Goal: Information Seeking & Learning: Learn about a topic

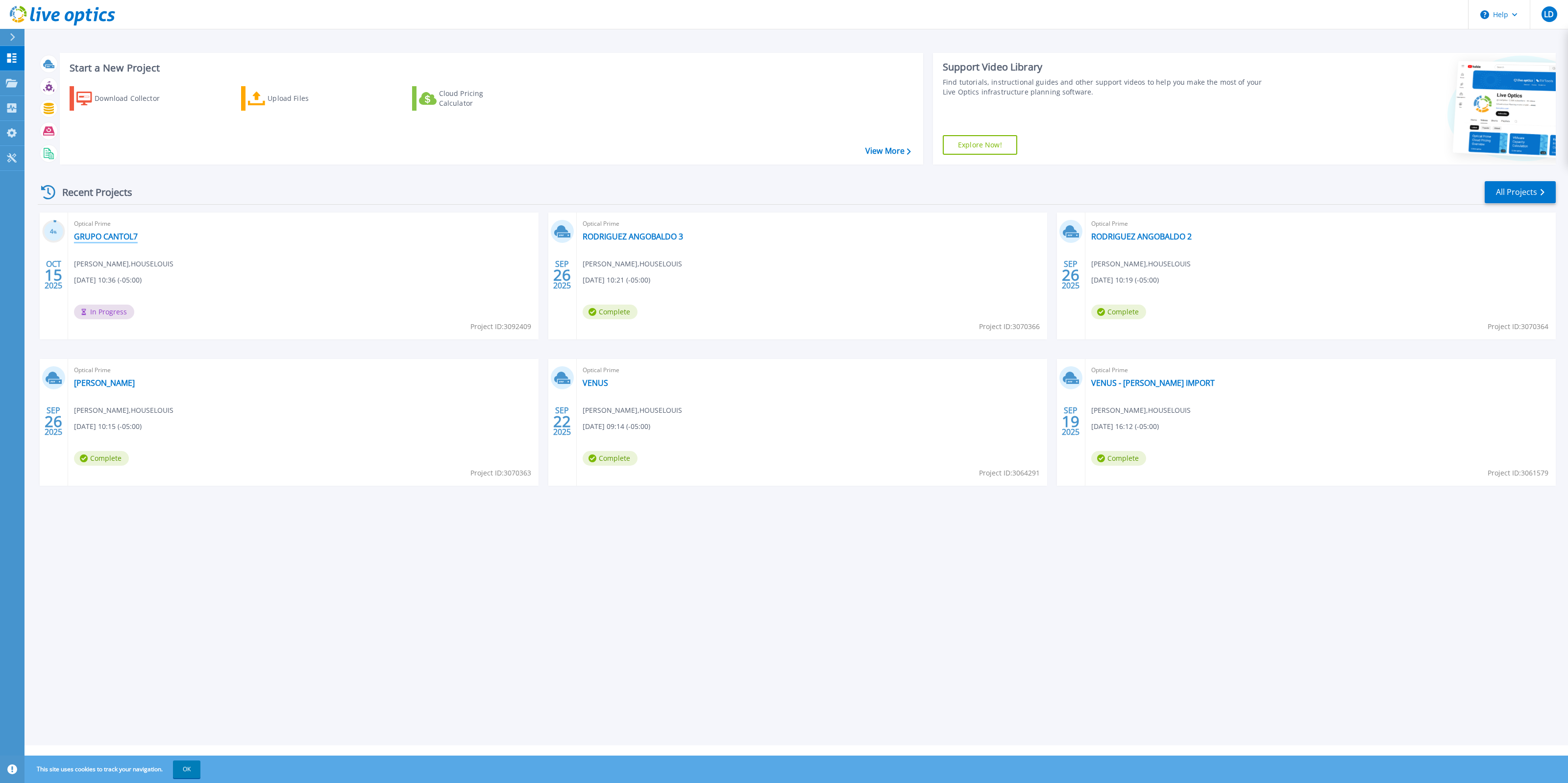
click at [113, 238] on link "GRUPO CANTOL7" at bounding box center [106, 236] width 64 height 10
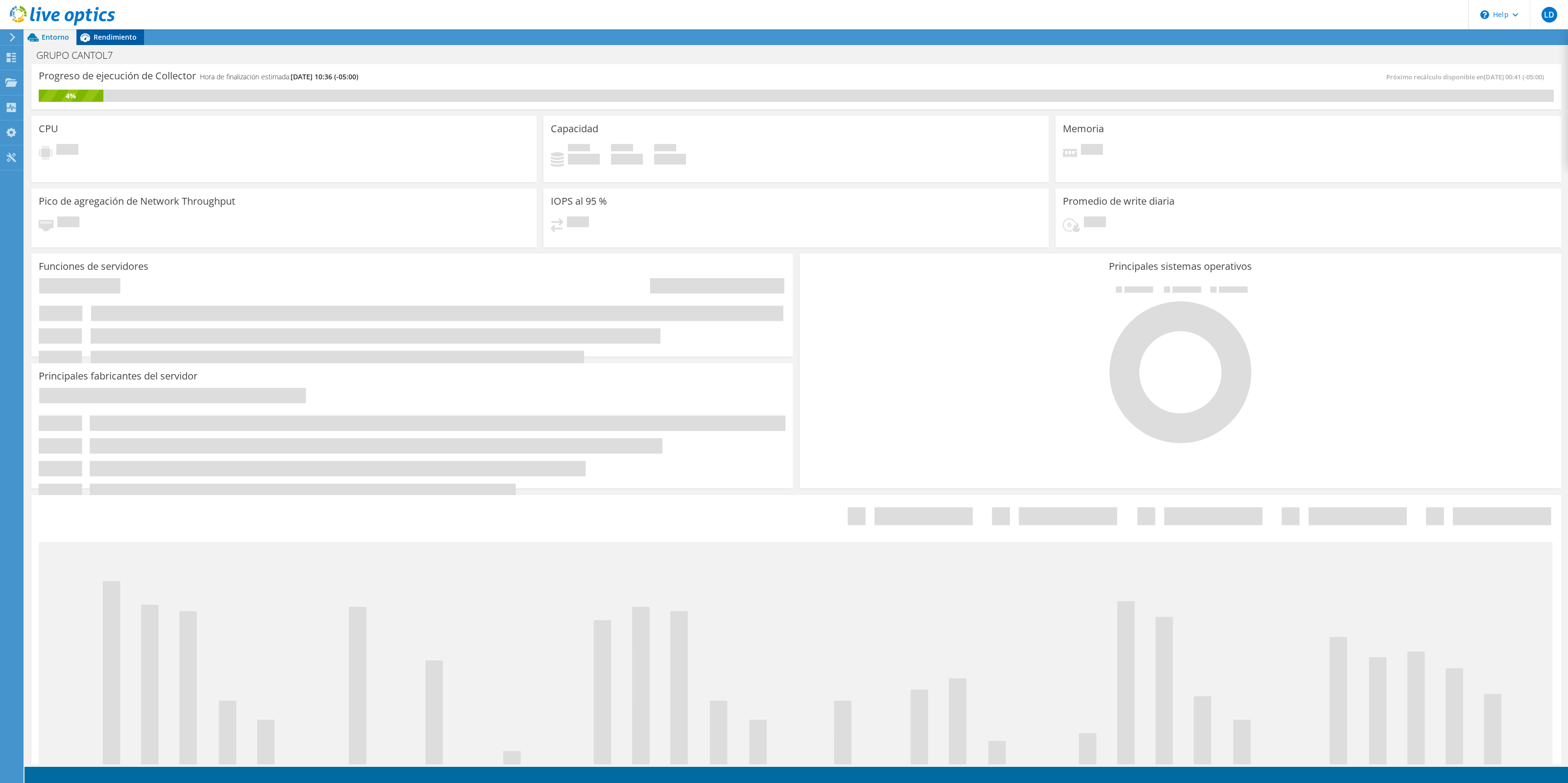
click at [117, 43] on div "Rendimiento" at bounding box center [110, 37] width 67 height 16
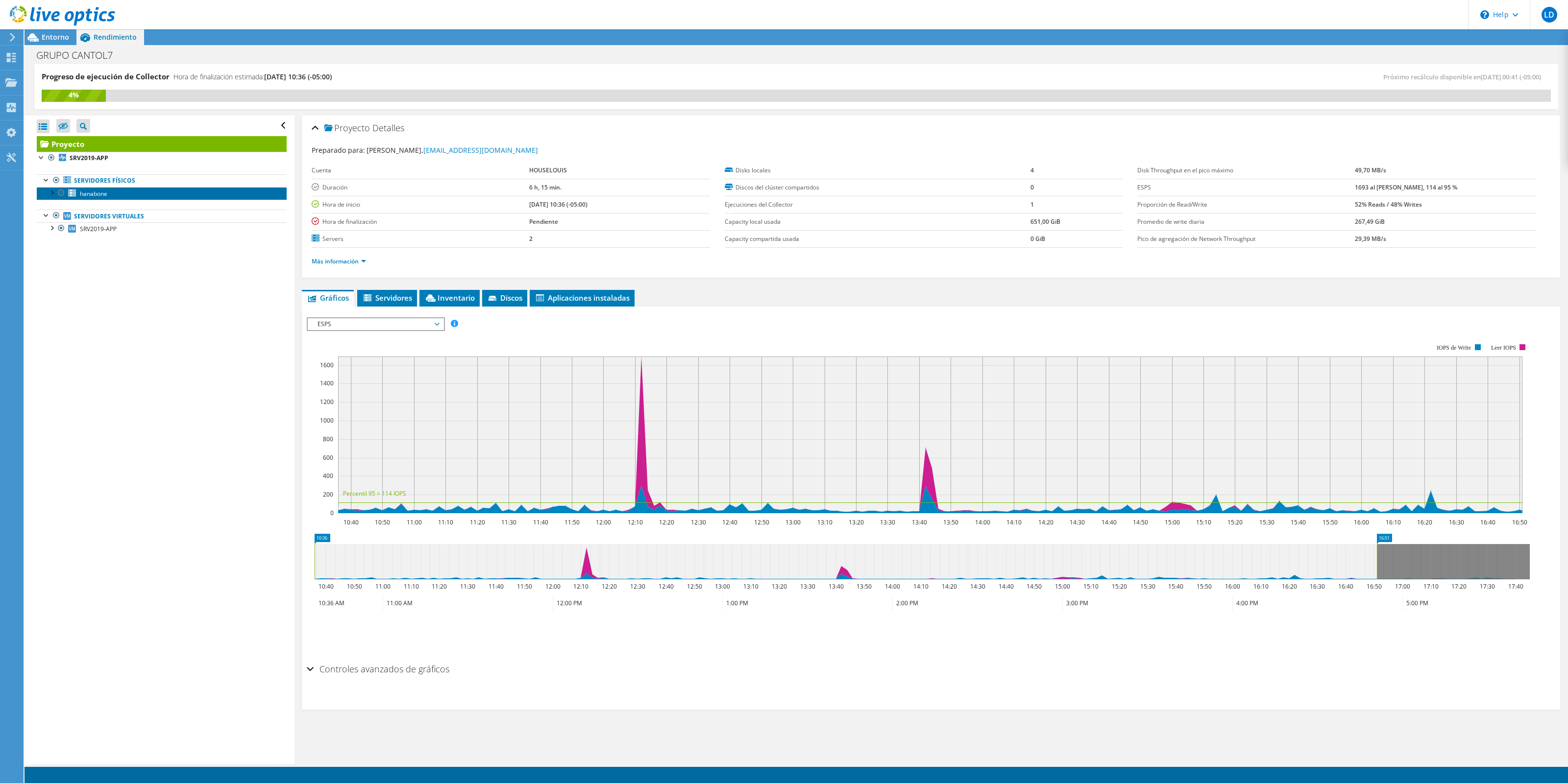
click at [107, 197] on span "hanabone" at bounding box center [93, 193] width 27 height 8
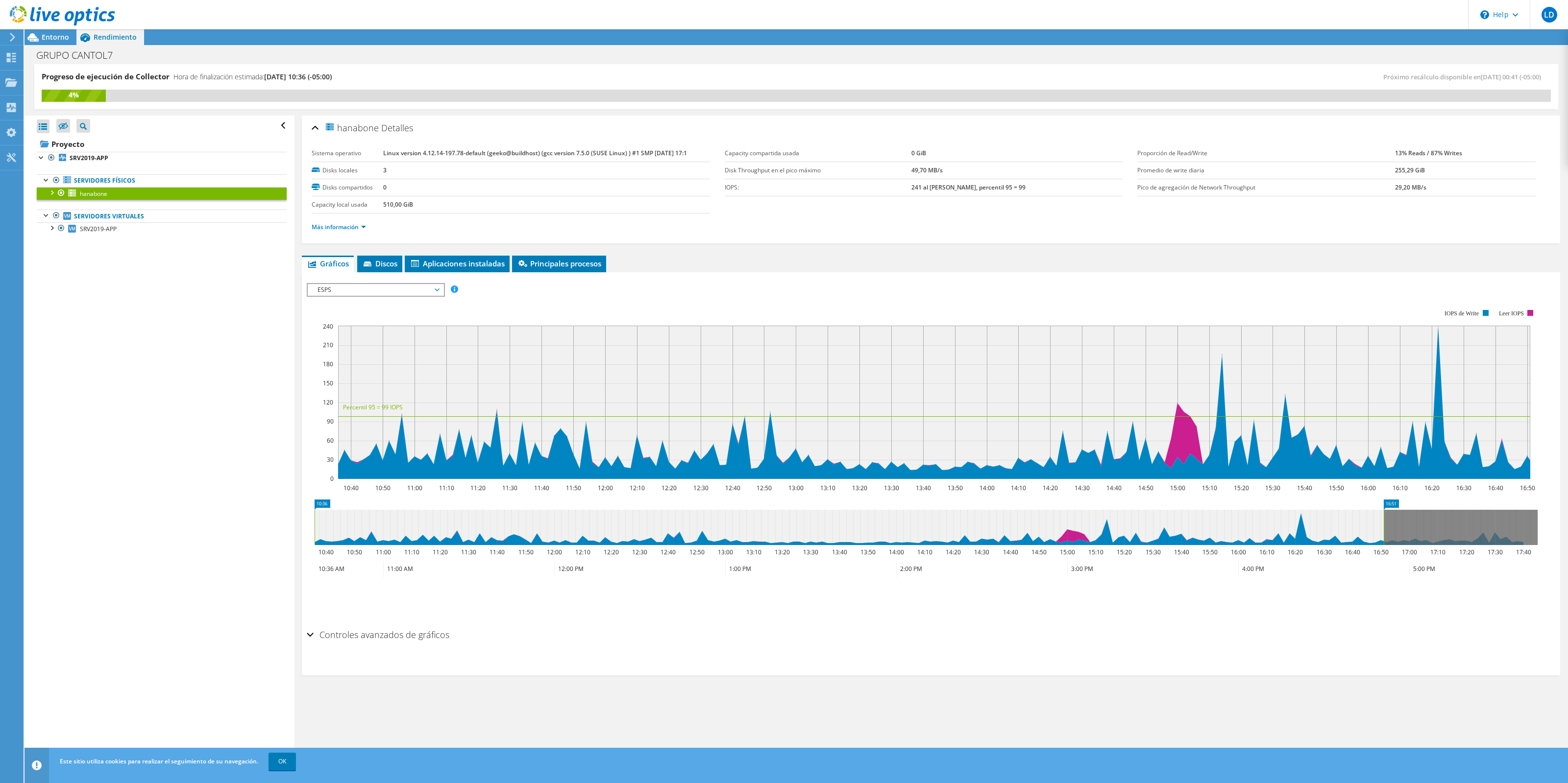
click at [383, 287] on span "ESPS" at bounding box center [376, 290] width 126 height 12
click at [370, 357] on li "Porcentaje de CPU" at bounding box center [375, 361] width 136 height 12
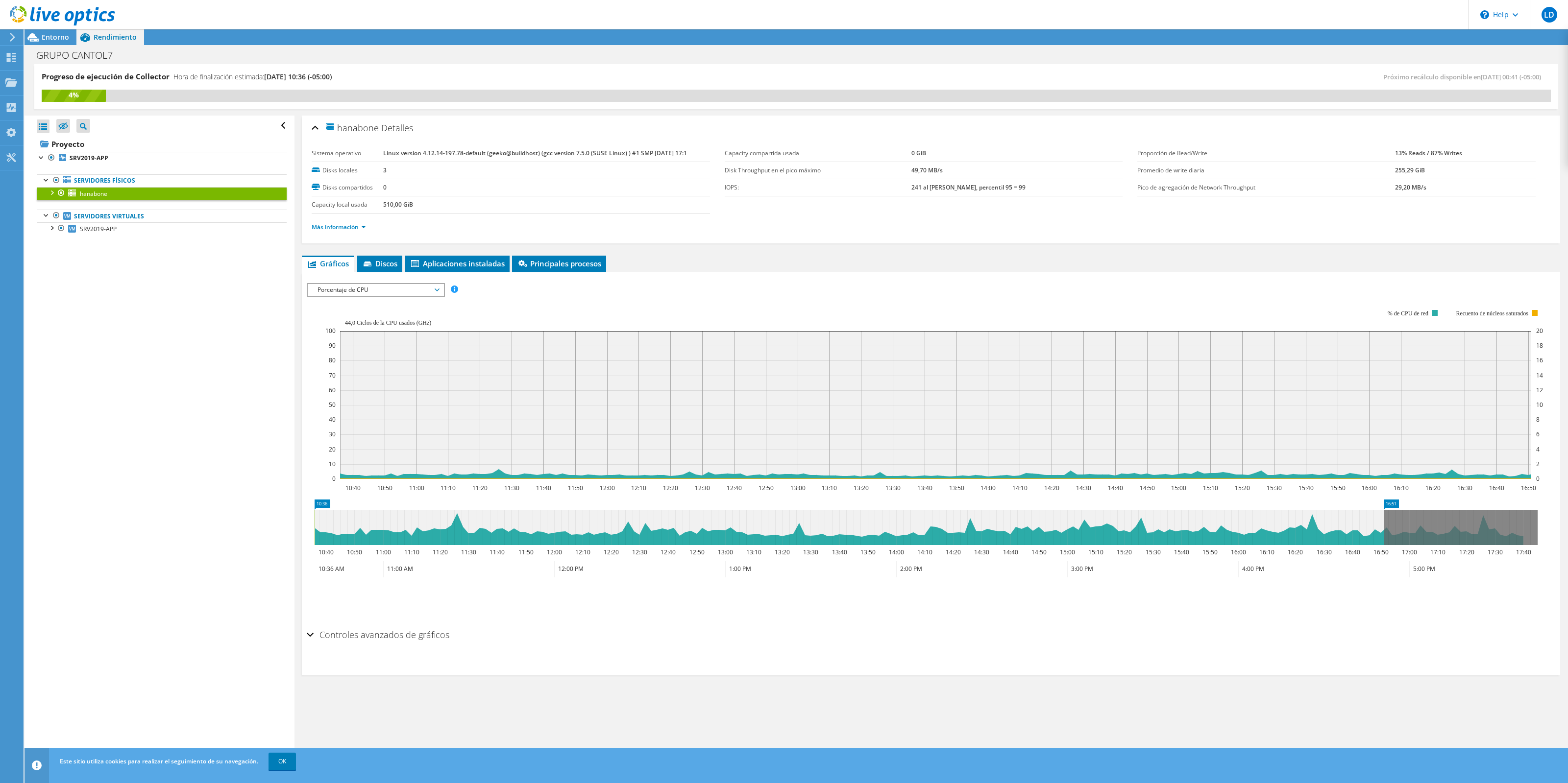
click at [417, 291] on span "Porcentaje de CPU" at bounding box center [376, 290] width 126 height 12
click at [366, 372] on li "Memoria" at bounding box center [375, 372] width 136 height 12
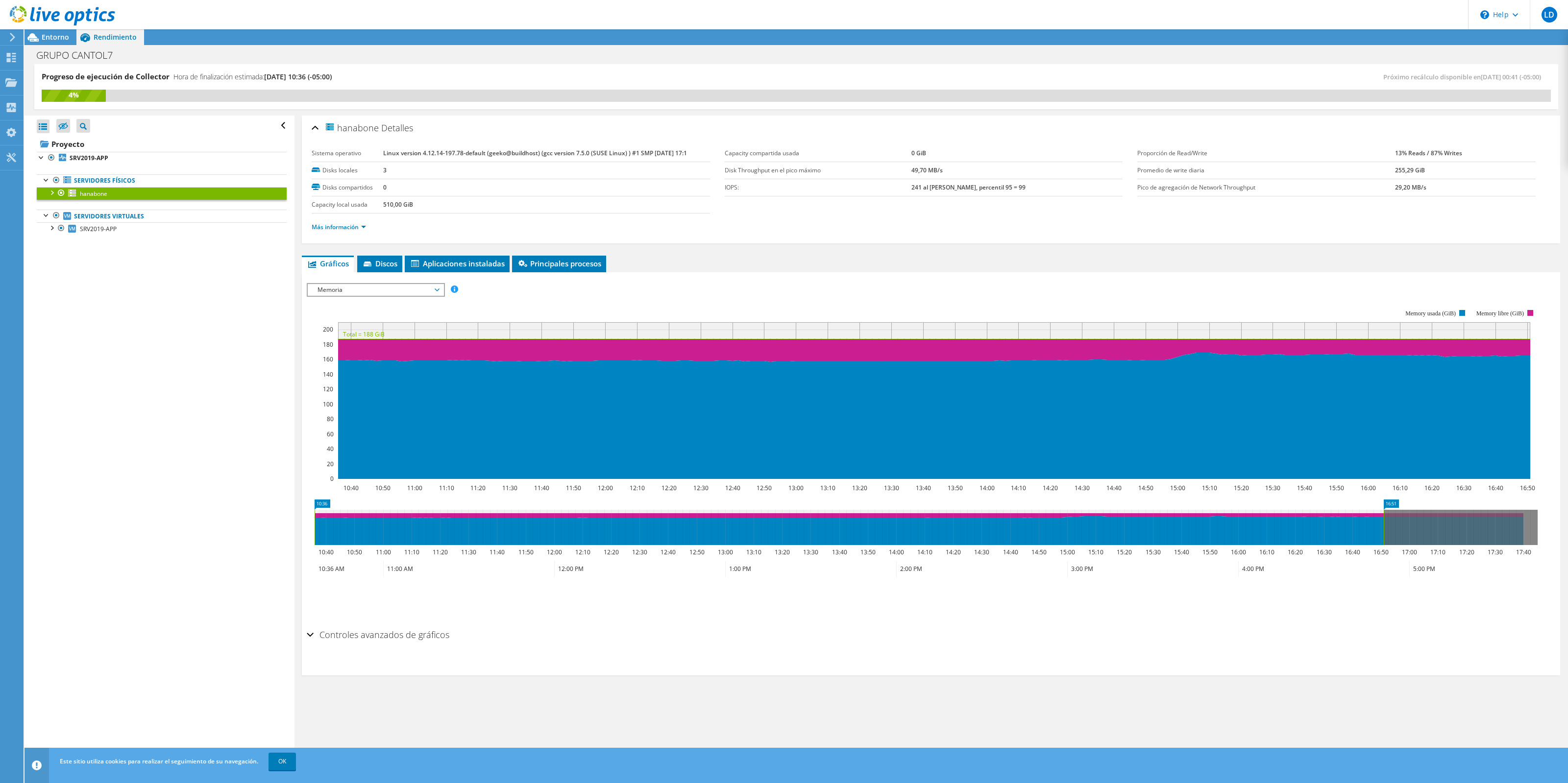
click at [386, 287] on span "Memoria" at bounding box center [376, 290] width 126 height 12
click at [389, 262] on span "Discos" at bounding box center [380, 263] width 35 height 10
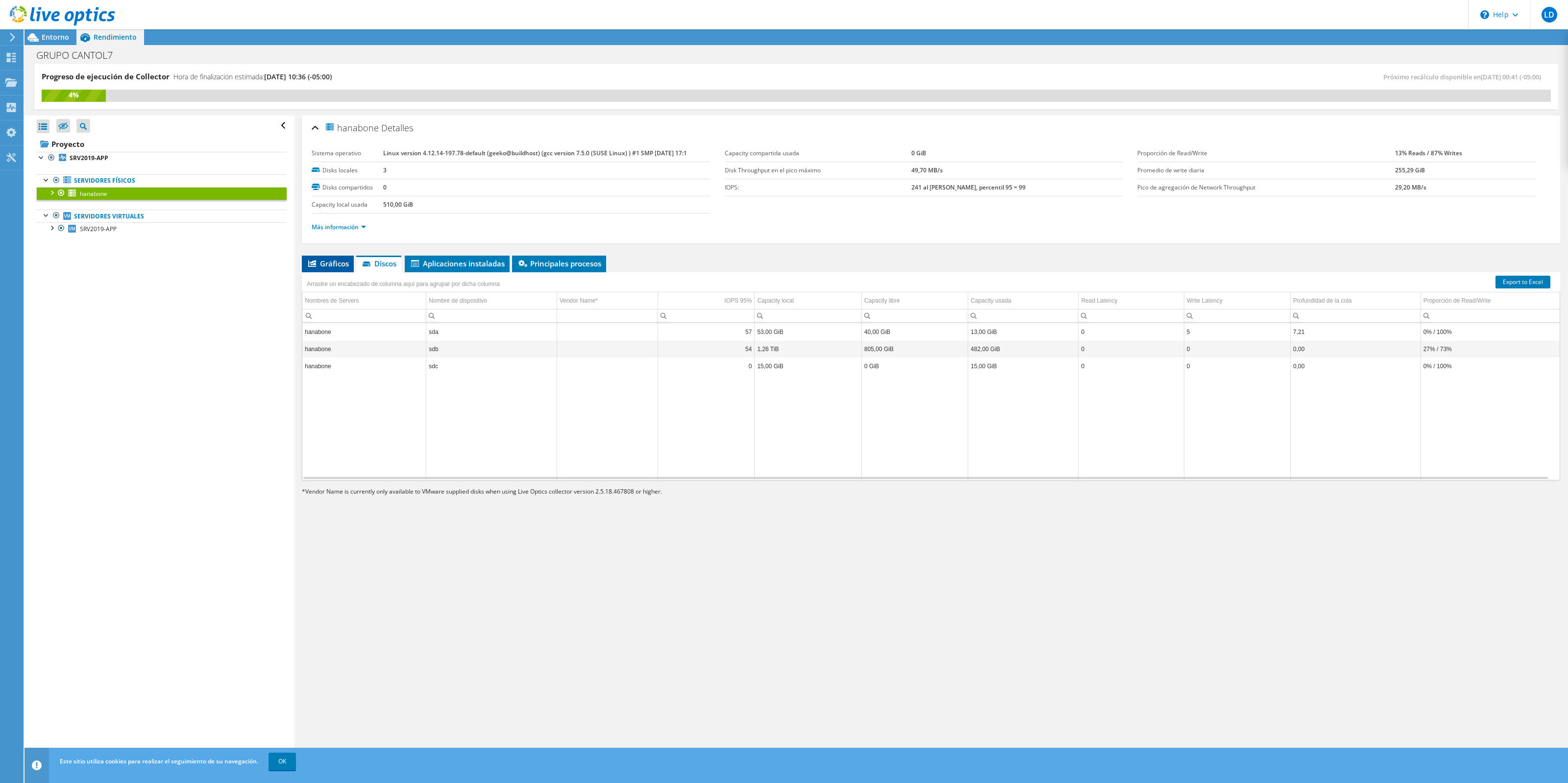
click at [343, 263] on span "Gráficos" at bounding box center [328, 263] width 42 height 10
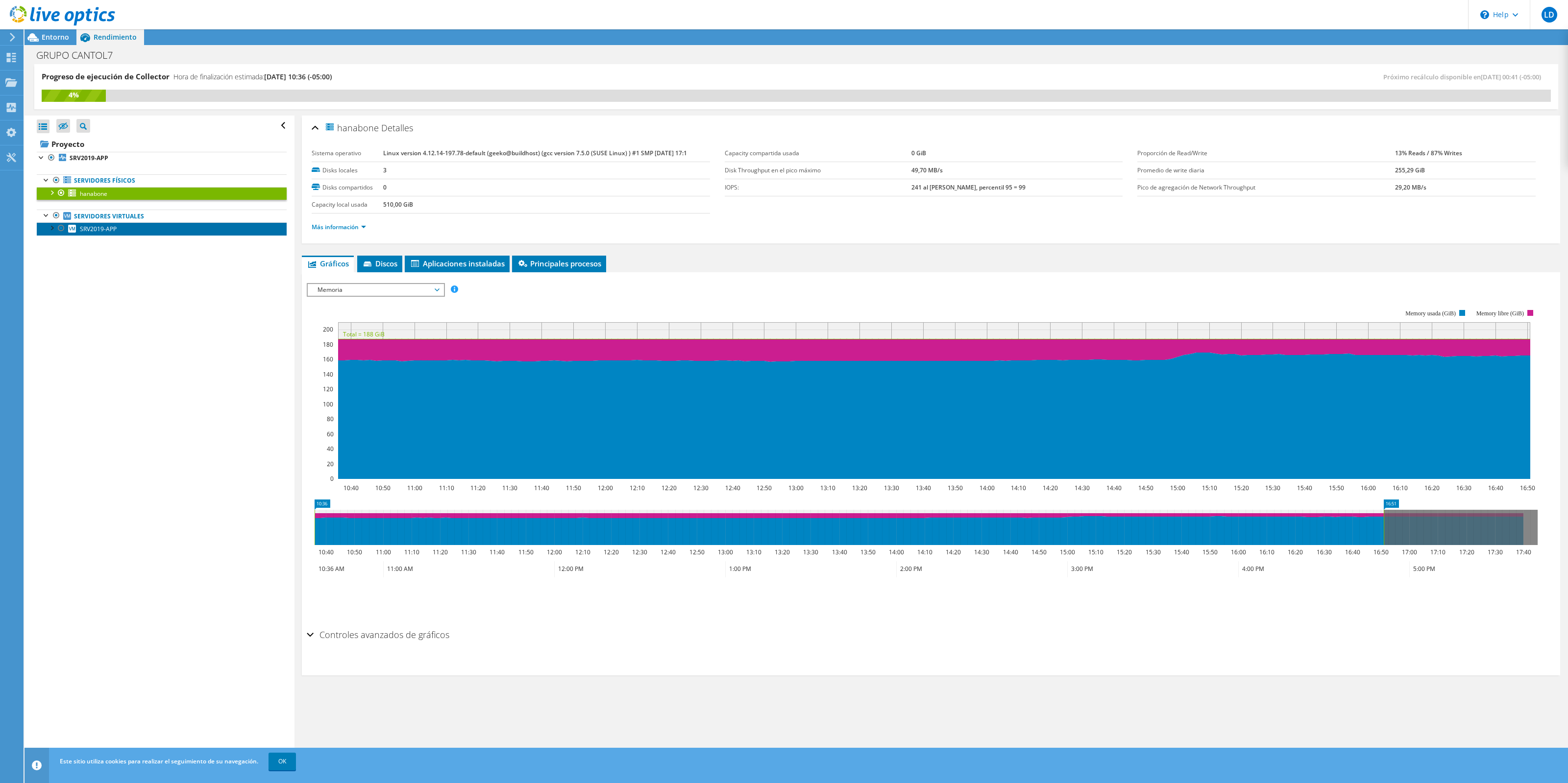
click at [173, 233] on link "SRV2019-APP" at bounding box center [162, 229] width 250 height 13
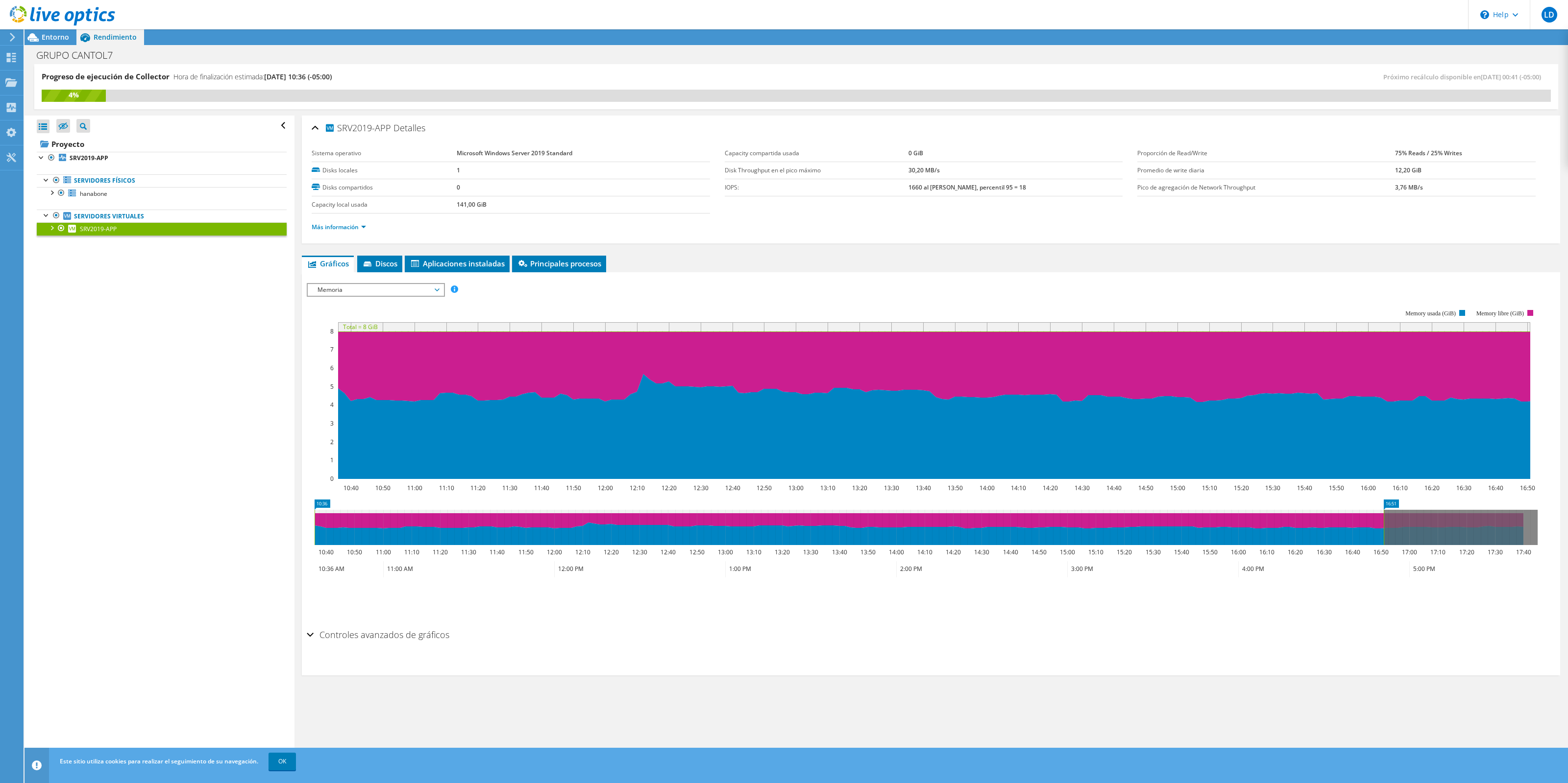
click at [352, 290] on span "Memoria" at bounding box center [376, 290] width 126 height 12
click at [339, 357] on li "Porcentaje de CPU" at bounding box center [375, 361] width 136 height 12
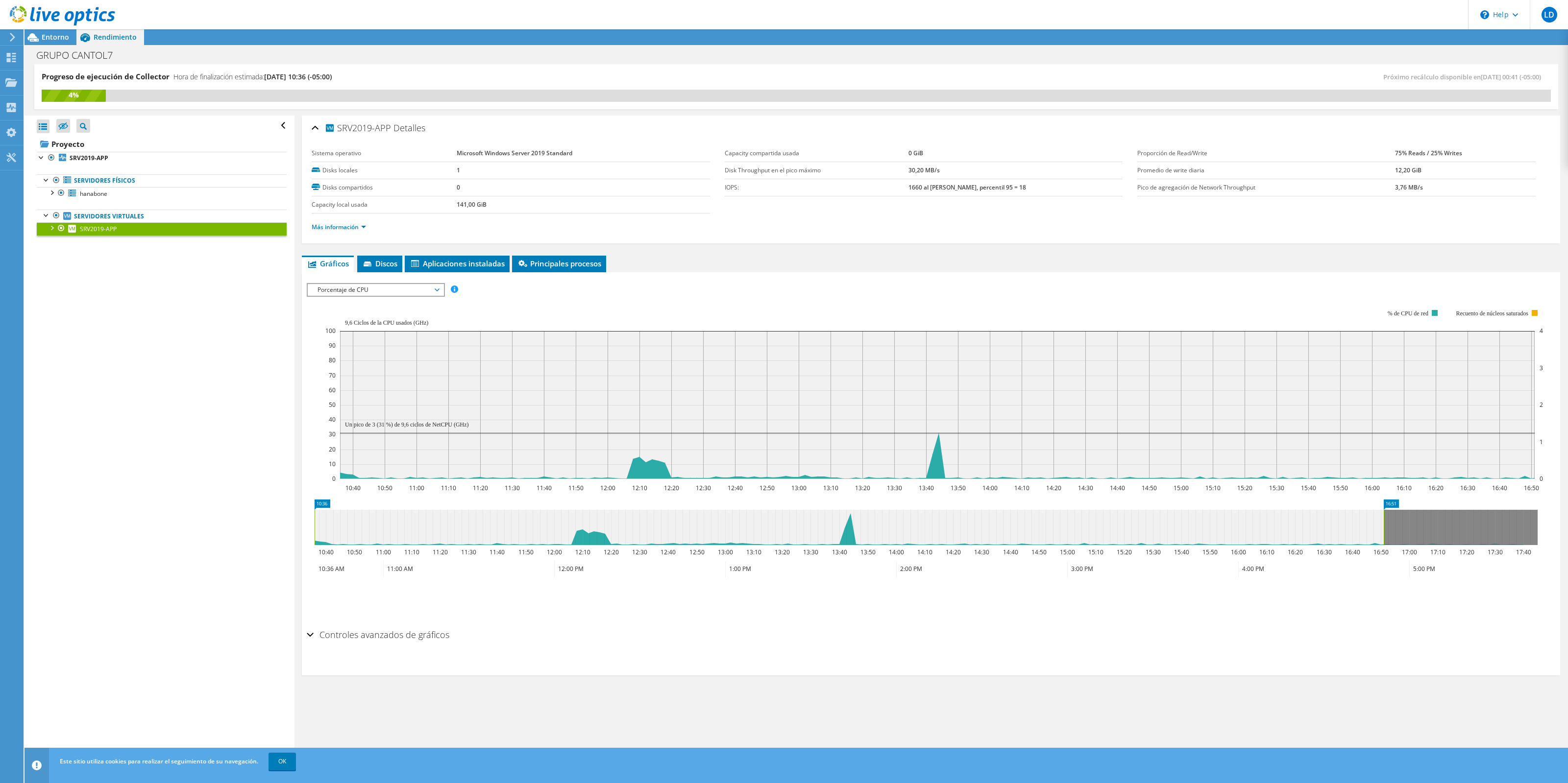
click at [404, 284] on span "Porcentaje de CPU" at bounding box center [376, 290] width 126 height 12
click at [383, 370] on li "Memoria" at bounding box center [375, 372] width 136 height 12
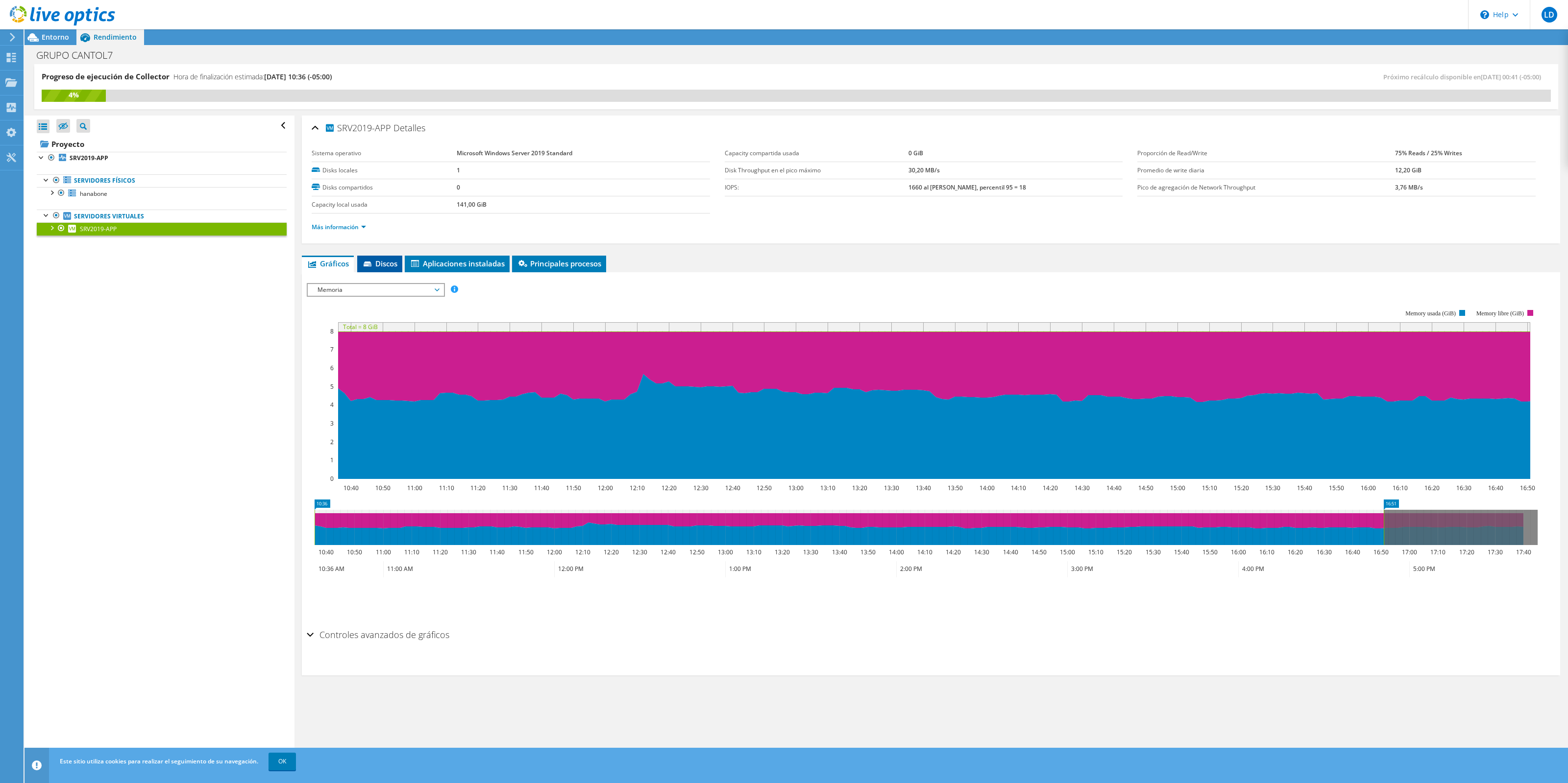
click at [378, 261] on span "Discos" at bounding box center [380, 263] width 35 height 10
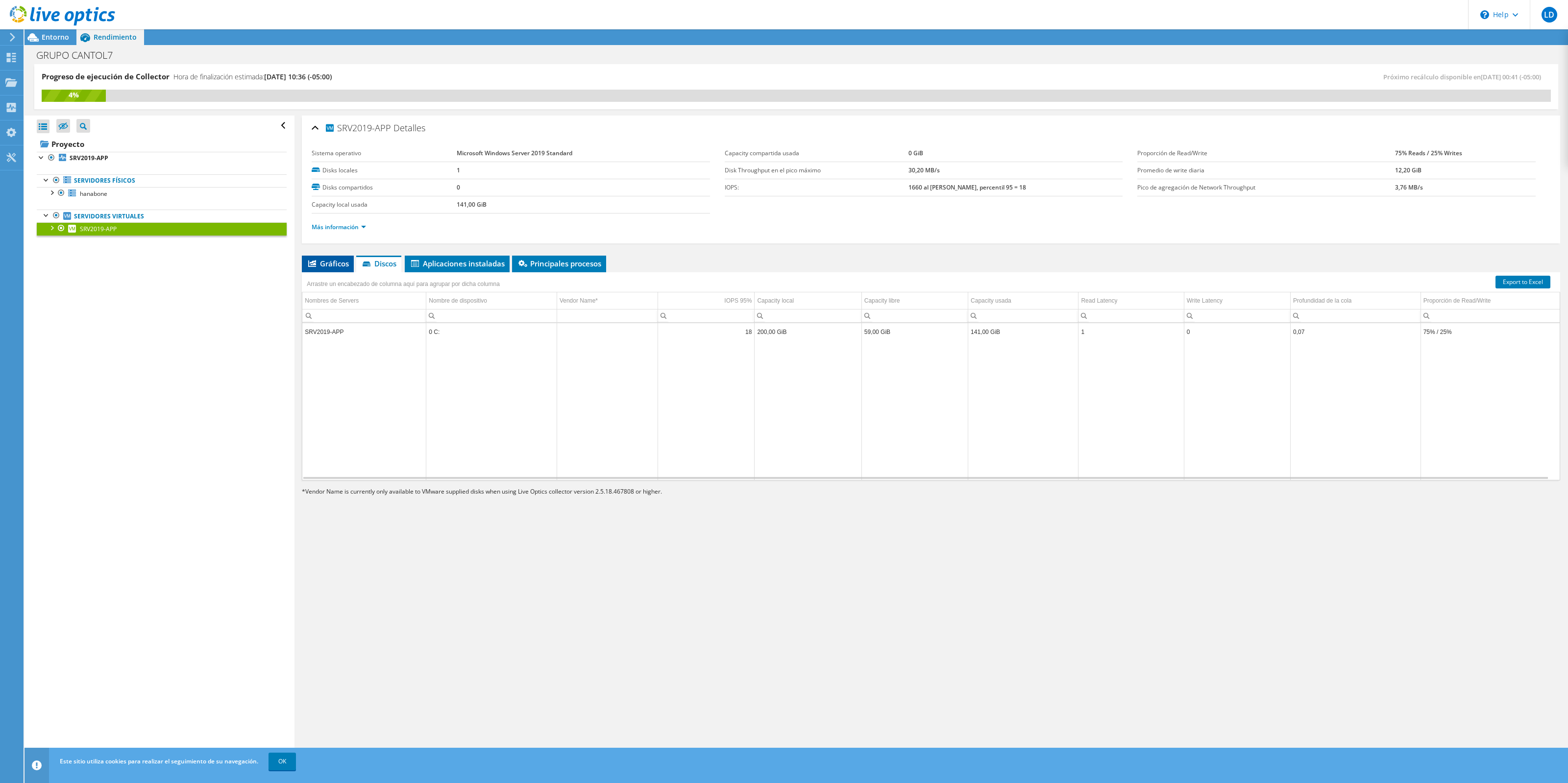
click at [338, 267] on span "Gráficos" at bounding box center [328, 263] width 42 height 10
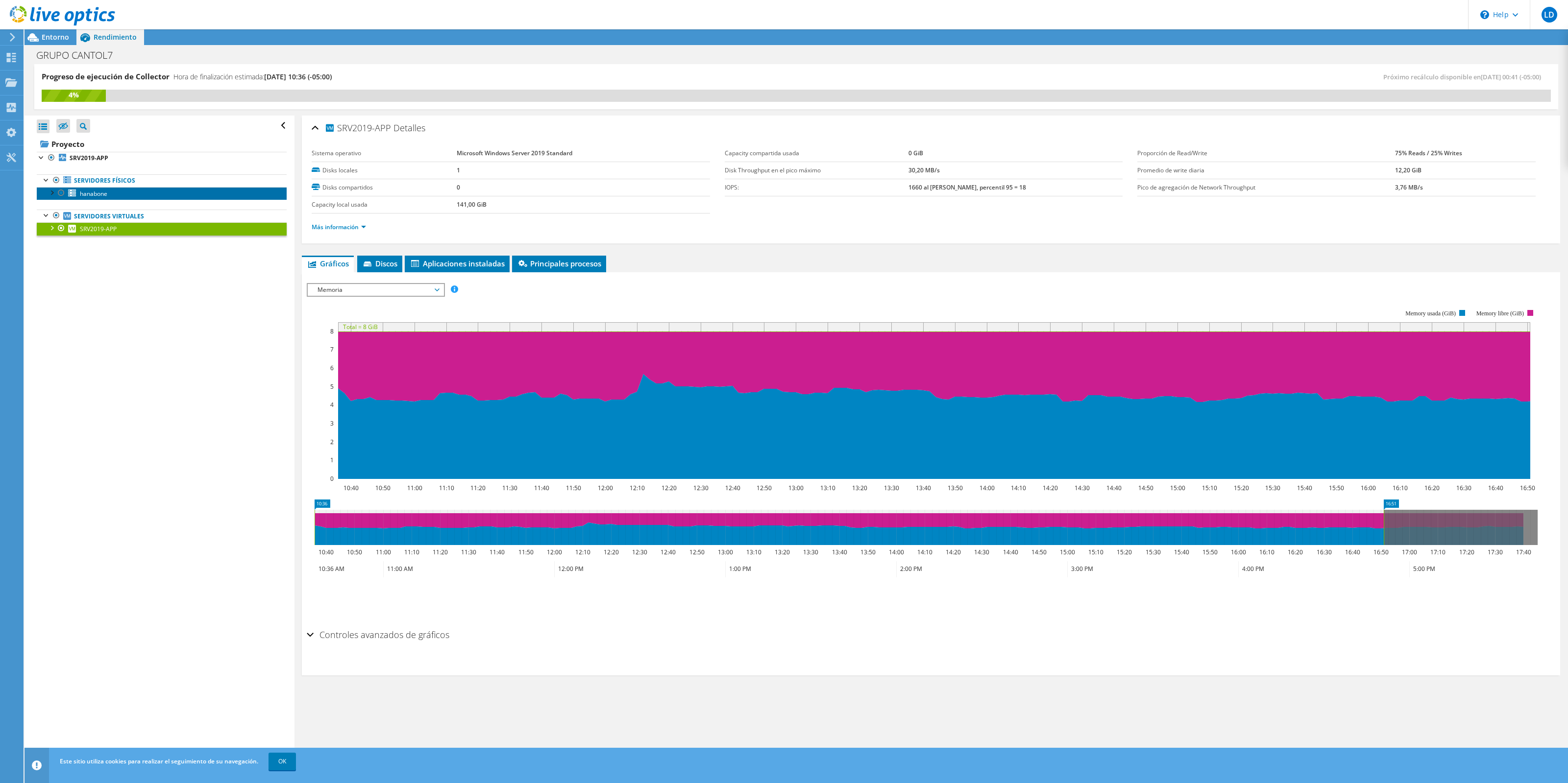
click at [193, 197] on link "hanabone" at bounding box center [162, 193] width 250 height 13
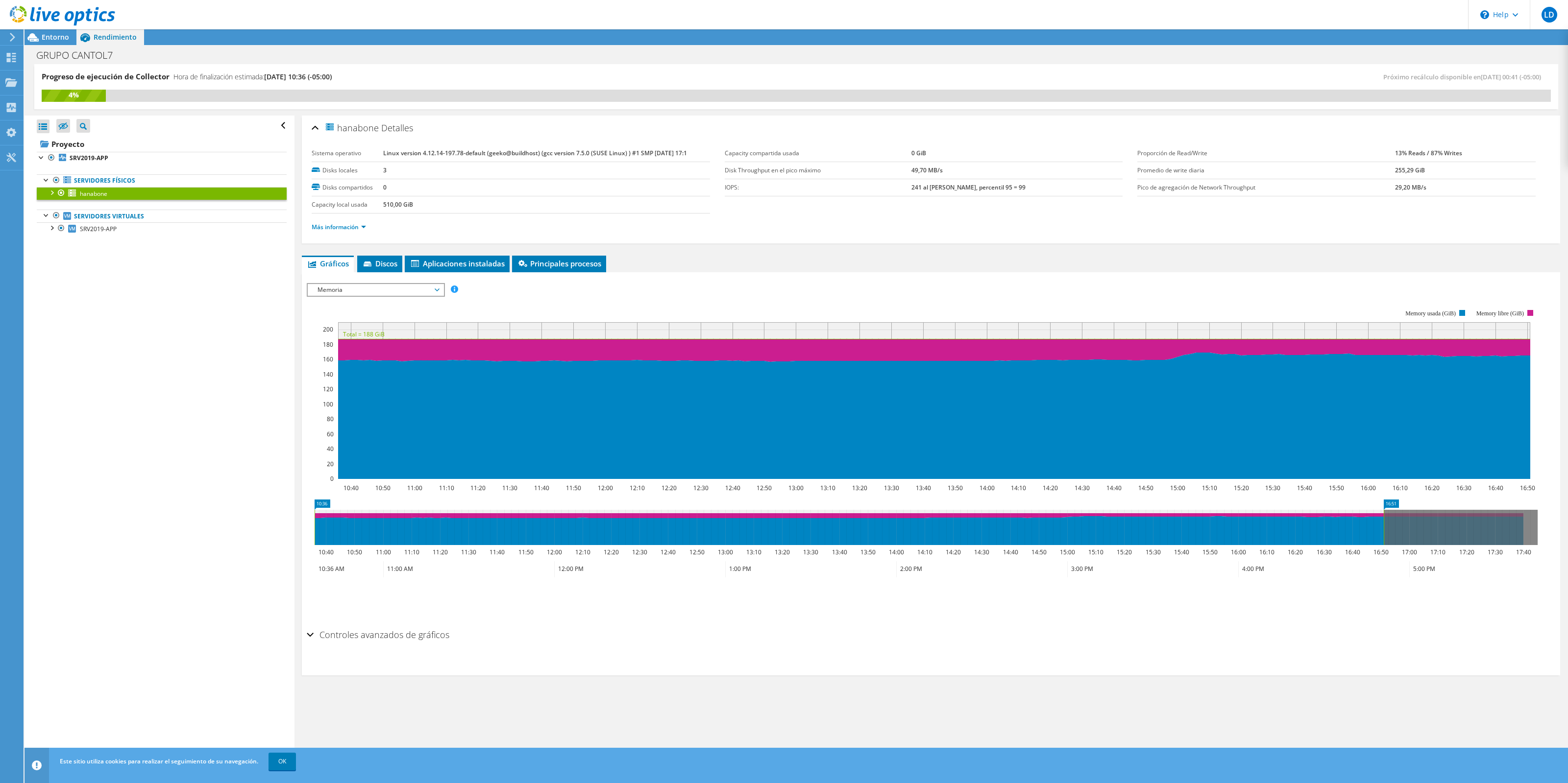
click at [359, 291] on span "Memoria" at bounding box center [376, 290] width 126 height 12
click at [356, 355] on li "Porcentaje de CPU" at bounding box center [375, 361] width 136 height 12
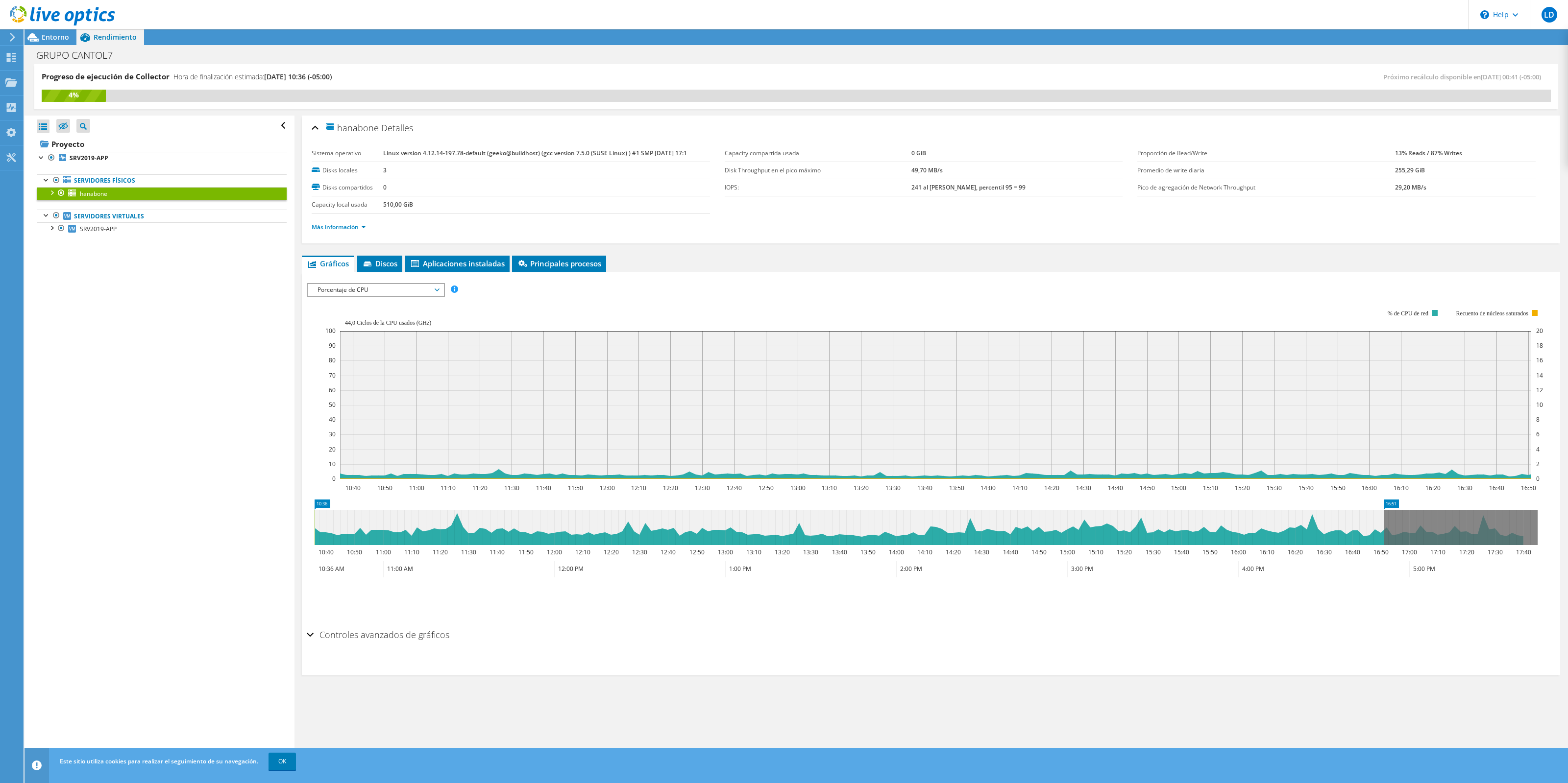
click at [383, 289] on span "Porcentaje de CPU" at bounding box center [376, 290] width 126 height 12
click at [361, 378] on li "Errores de página" at bounding box center [375, 384] width 136 height 12
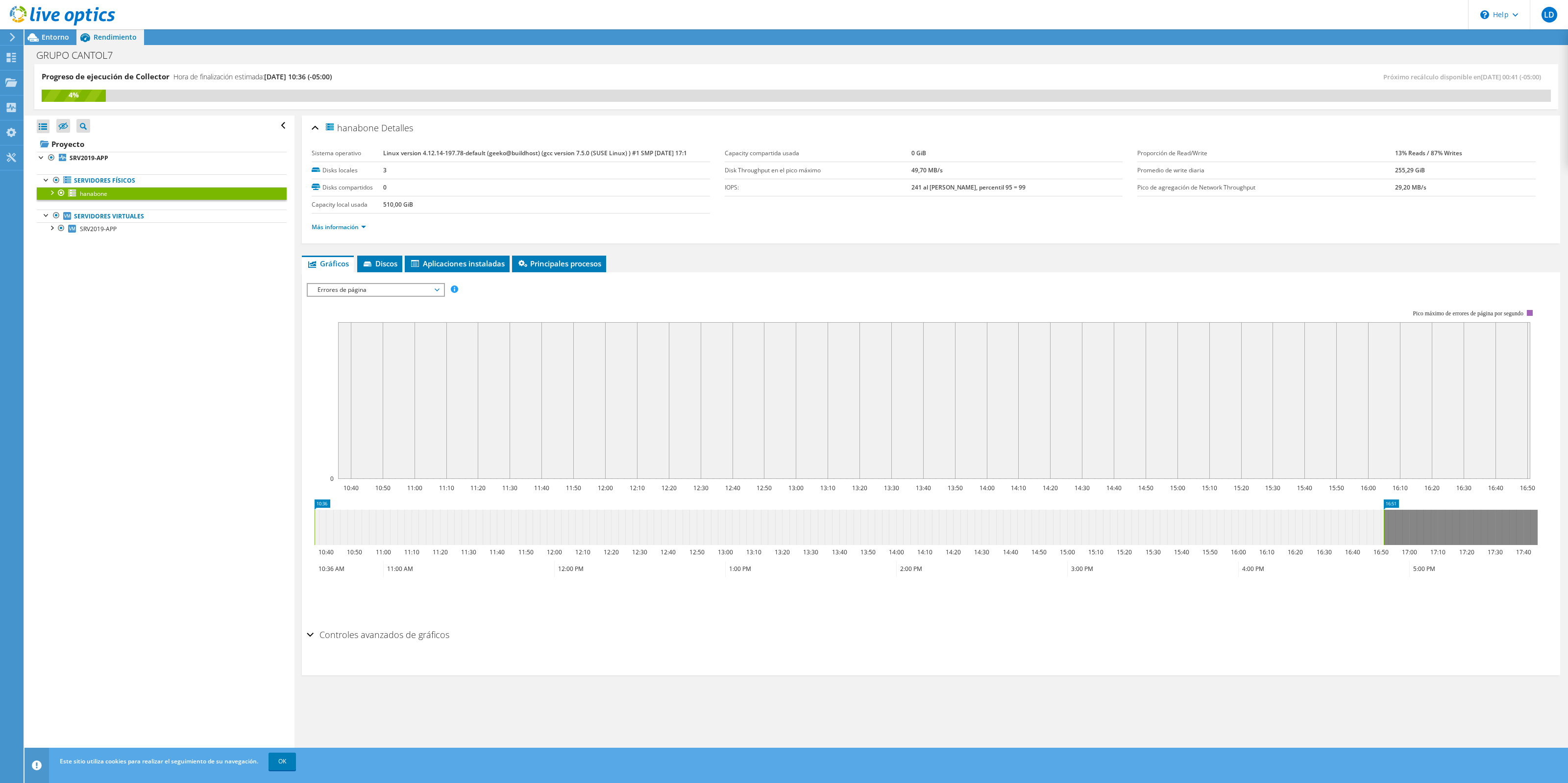
click at [370, 291] on span "Errores de página" at bounding box center [376, 290] width 126 height 12
click at [357, 367] on li "Memoria" at bounding box center [375, 372] width 136 height 12
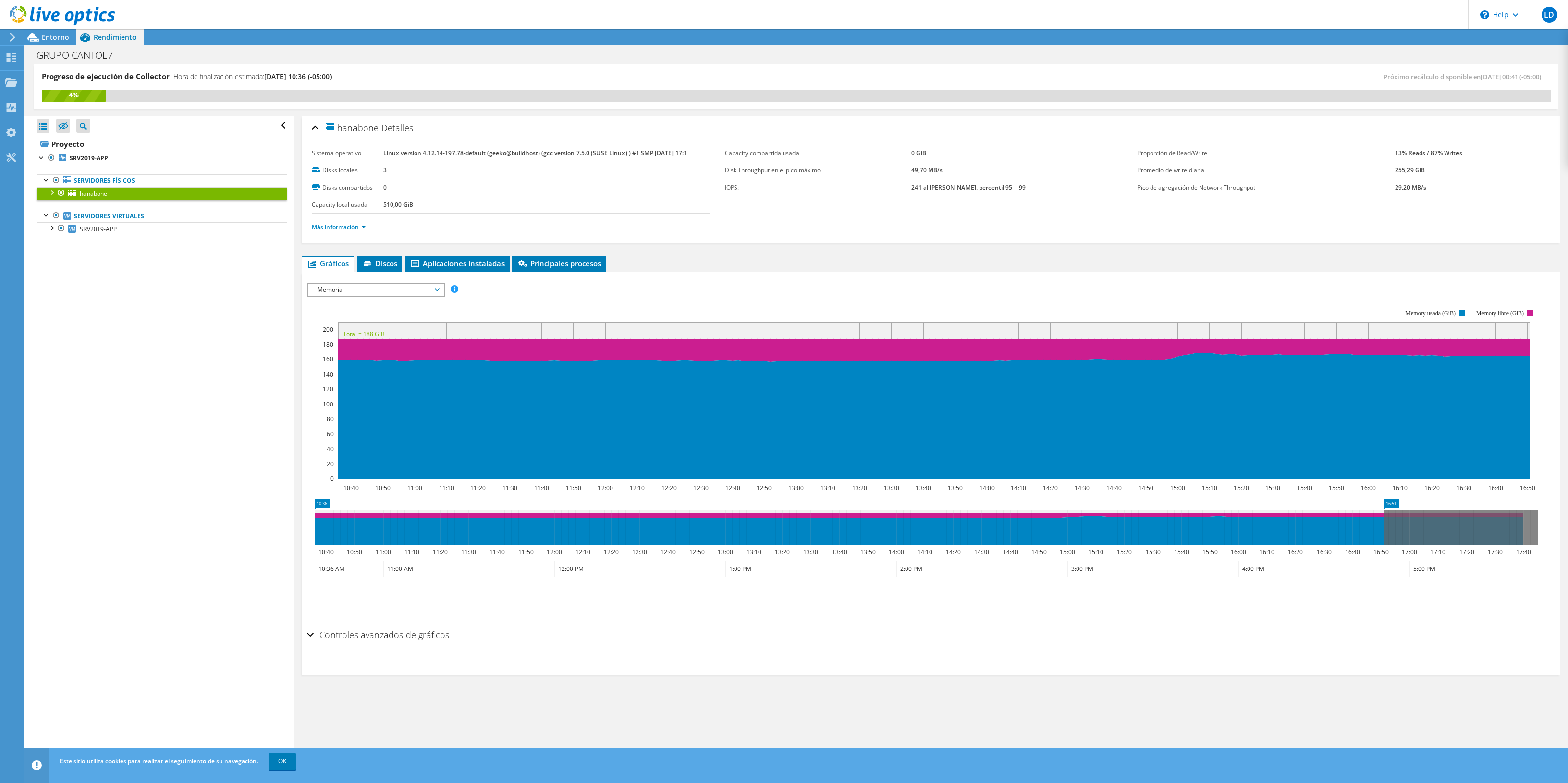
click at [670, 257] on ul "Gráficos Servidores Inventario Hipervisor Discos Disks del clúster Aplicaciones…" at bounding box center [931, 264] width 1258 height 17
click at [398, 269] on li "Discos" at bounding box center [379, 264] width 45 height 17
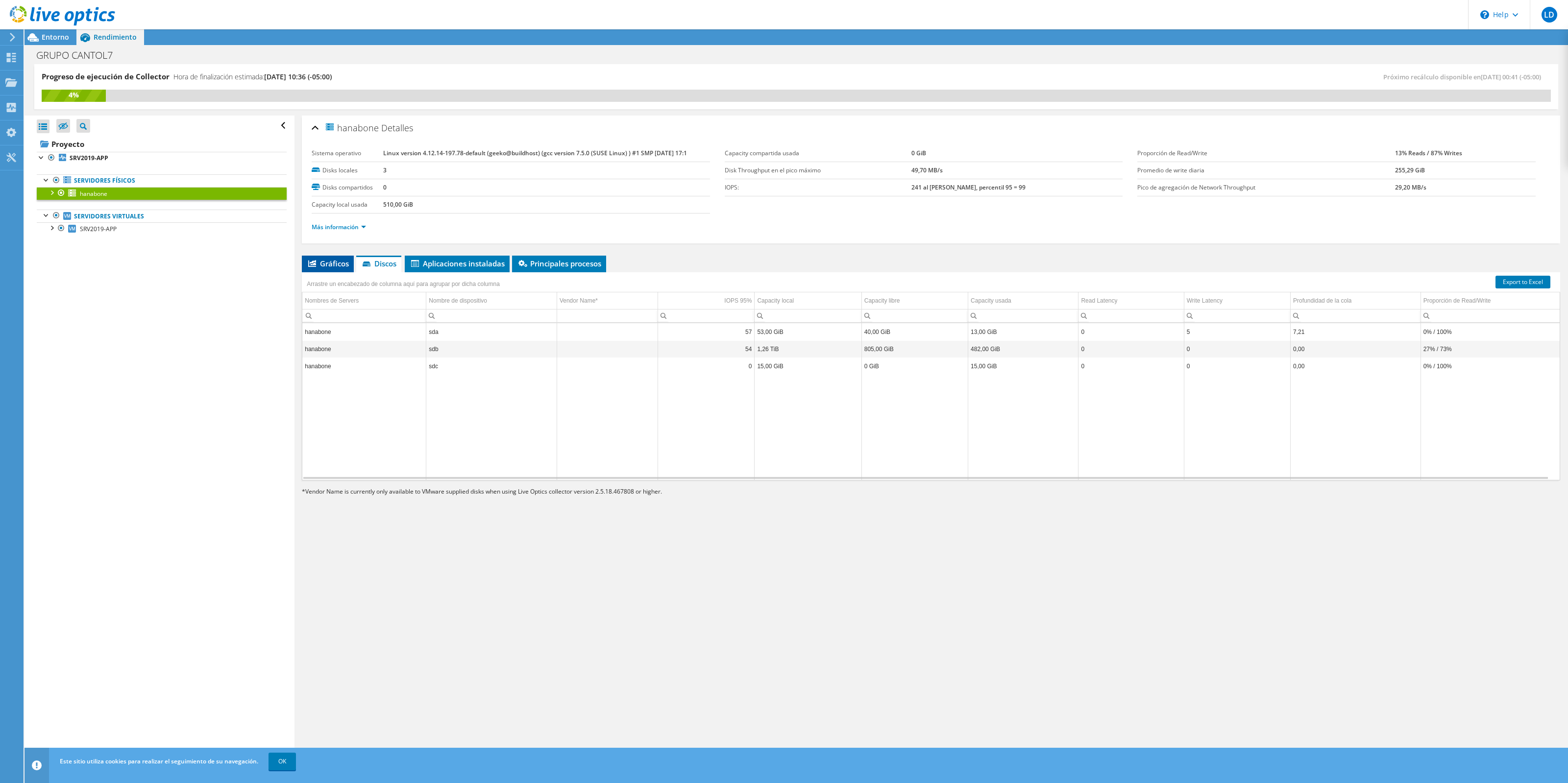
click at [323, 265] on span "Gráficos" at bounding box center [328, 263] width 42 height 10
